Goal: Transaction & Acquisition: Purchase product/service

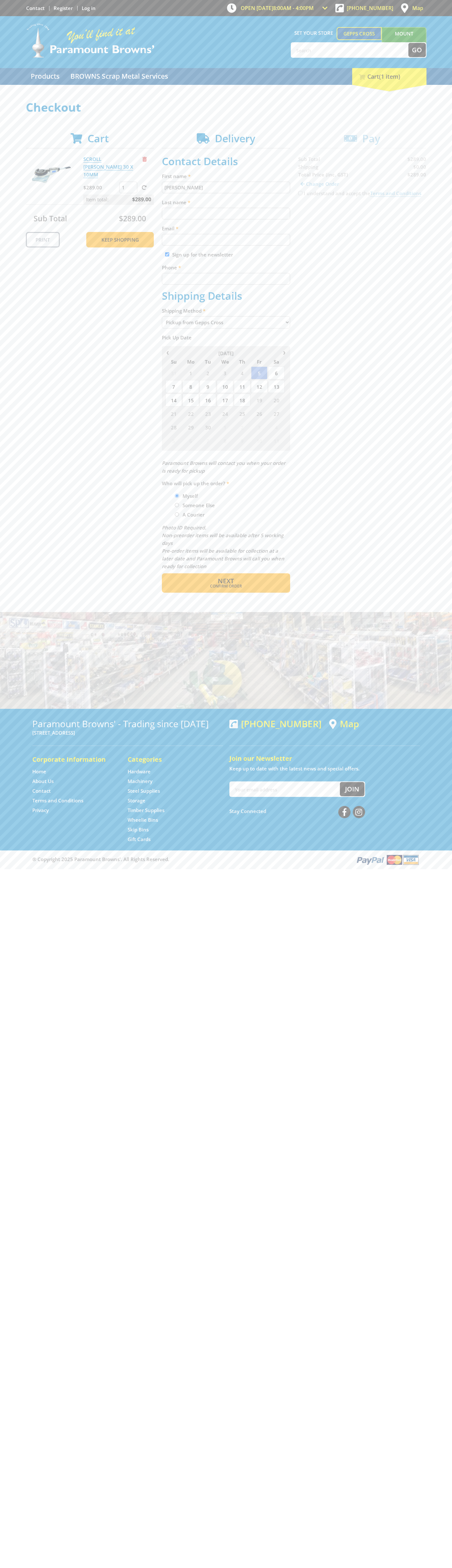
type input "[PERSON_NAME]"
type input "[EMAIL_ADDRESS][DOMAIN_NAME]"
type input "0293744000"
click at [226, 581] on span "Next" at bounding box center [226, 581] width 16 height 9
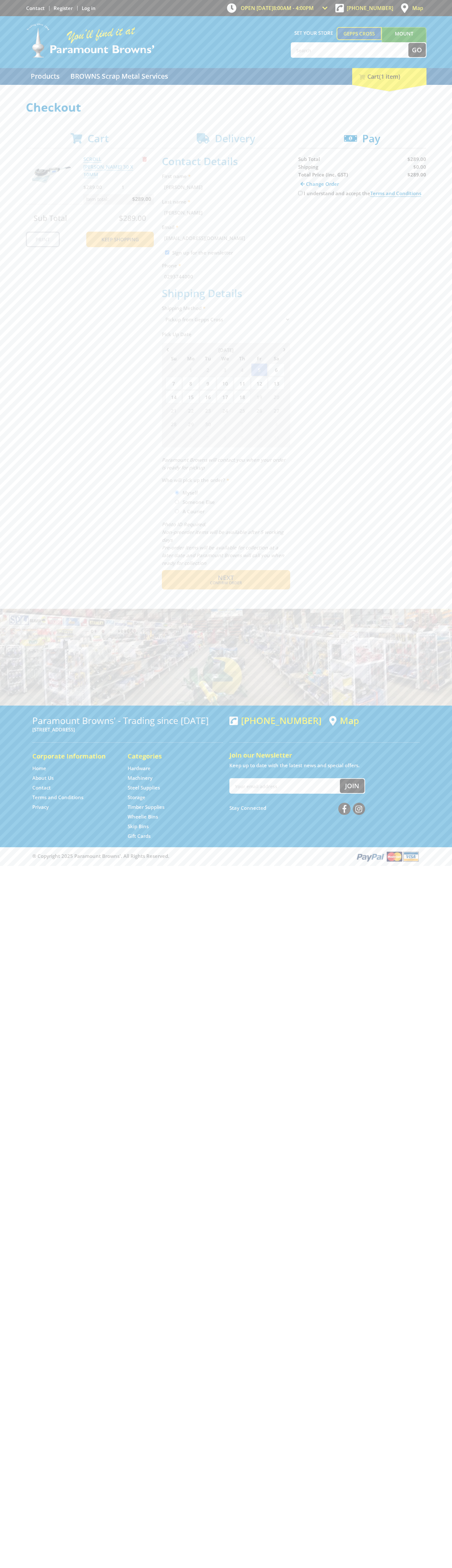
click at [300, 193] on input "I understand and accept the Terms and Conditions" at bounding box center [300, 193] width 4 height 4
checkbox input "true"
click at [318, 213] on span "Credit Card" at bounding box center [311, 213] width 28 height 7
click at [362, 213] on img at bounding box center [358, 213] width 14 height 8
type input "[CREDIT_CARD_NUMBER]"
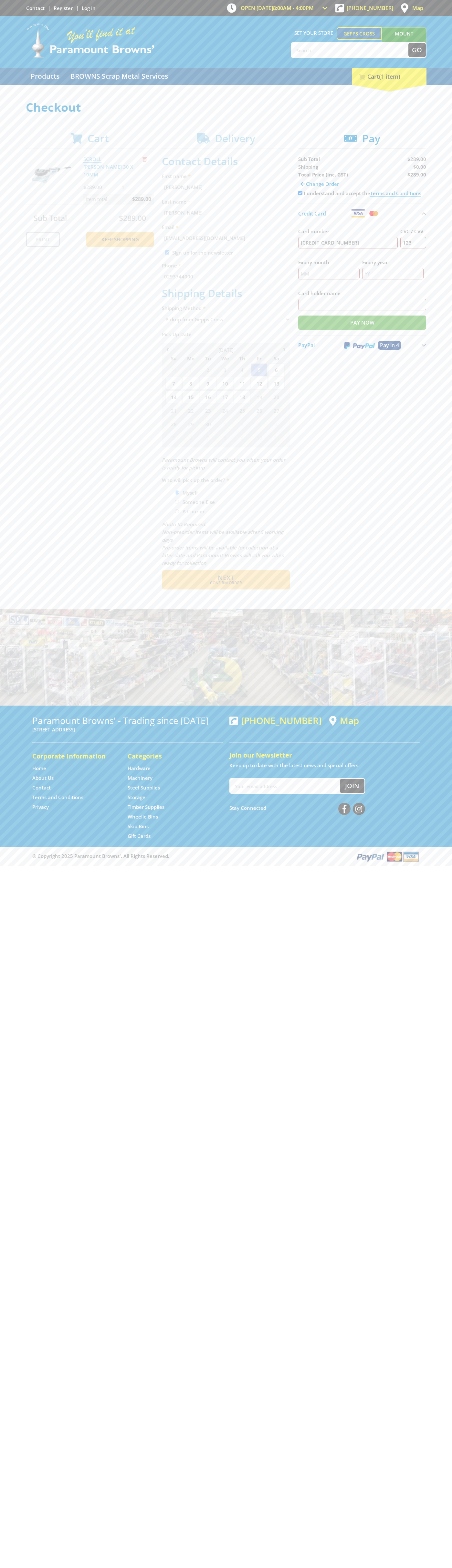
type input "123"
type input "[PERSON_NAME]"
